Goal: Transaction & Acquisition: Obtain resource

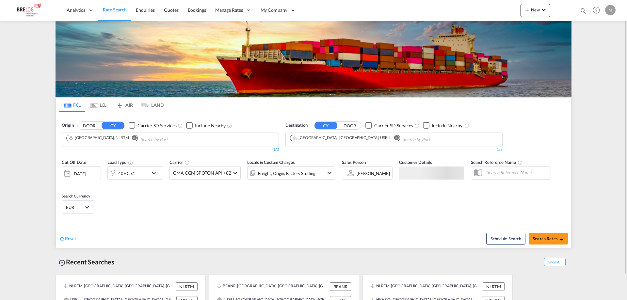
click at [132, 138] on md-icon "Remove" at bounding box center [134, 137] width 5 height 5
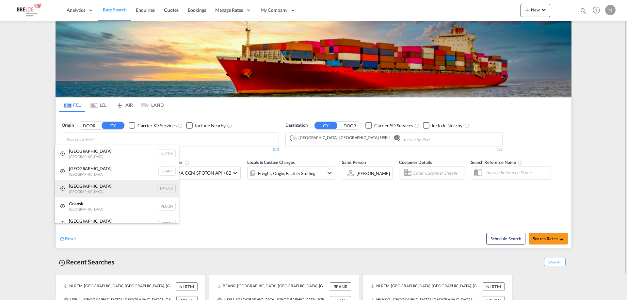
click at [80, 189] on div "[GEOGRAPHIC_DATA] [GEOGRAPHIC_DATA] DEHAM" at bounding box center [117, 189] width 124 height 18
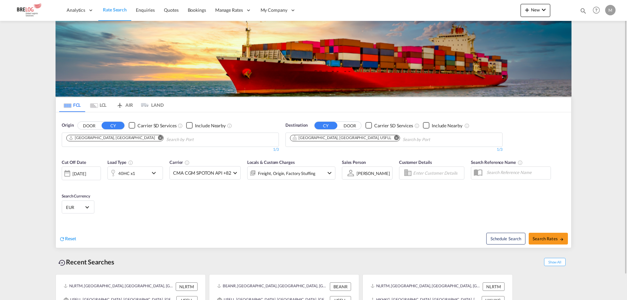
click at [394, 139] on md-icon "Remove" at bounding box center [396, 137] width 5 height 5
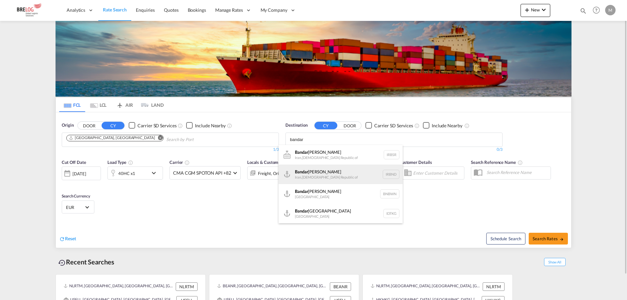
type input "bandar"
click at [326, 172] on div "[GEOGRAPHIC_DATA] [GEOGRAPHIC_DATA], [GEOGRAPHIC_DATA] [GEOGRAPHIC_DATA]" at bounding box center [341, 175] width 124 height 20
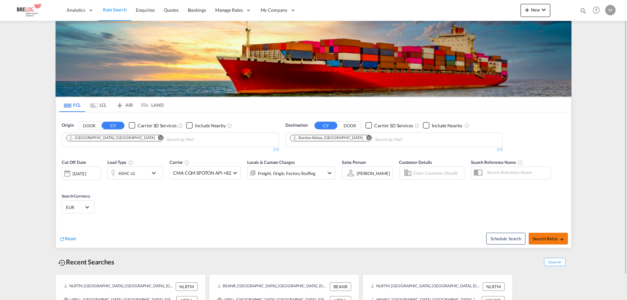
click at [547, 240] on span "Search Rates" at bounding box center [548, 238] width 31 height 5
type input "DEHAM to IRBND / [DATE]"
